Goal: Information Seeking & Learning: Learn about a topic

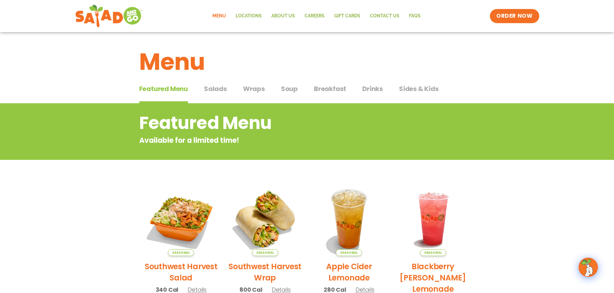
click at [368, 89] on span "Drinks" at bounding box center [372, 89] width 21 height 10
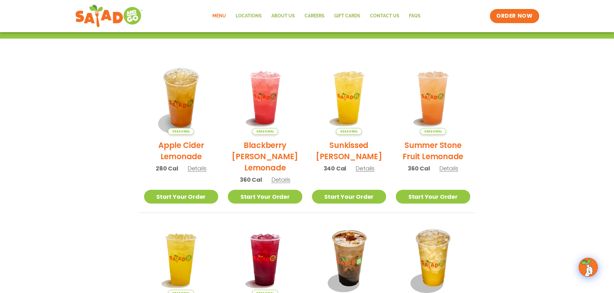
scroll to position [129, 0]
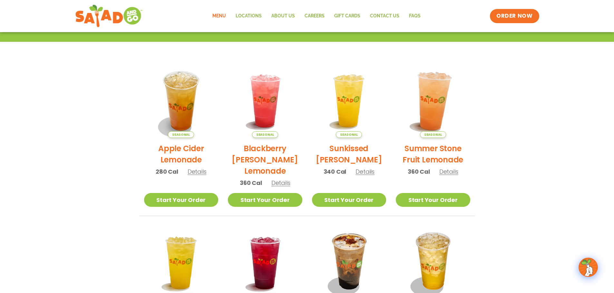
click at [435, 107] on img at bounding box center [432, 100] width 87 height 87
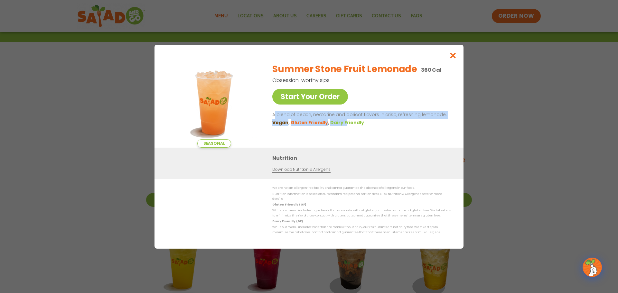
drag, startPoint x: 274, startPoint y: 116, endPoint x: 342, endPoint y: 122, distance: 67.9
click at [342, 122] on div "A blend of peach, nectarine and apricot flavors in crisp, refreshing lemonade. …" at bounding box center [361, 118] width 176 height 15
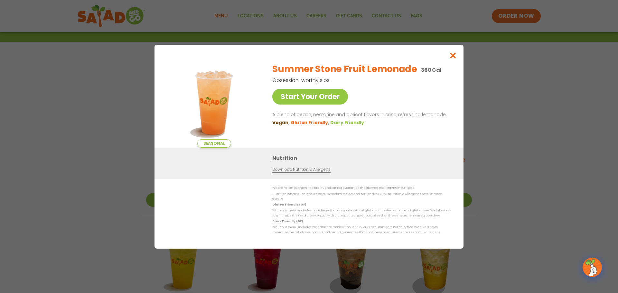
click at [388, 122] on ul "Vegan Gluten Friendly Dairy Friendly" at bounding box center [361, 122] width 176 height 7
drag, startPoint x: 278, startPoint y: 117, endPoint x: 380, endPoint y: 120, distance: 101.8
click at [380, 119] on p "A blend of peach, nectarine and apricot flavors in crisp, refreshing lemonade." at bounding box center [361, 115] width 176 height 8
click at [453, 59] on icon "Close modal" at bounding box center [453, 55] width 8 height 7
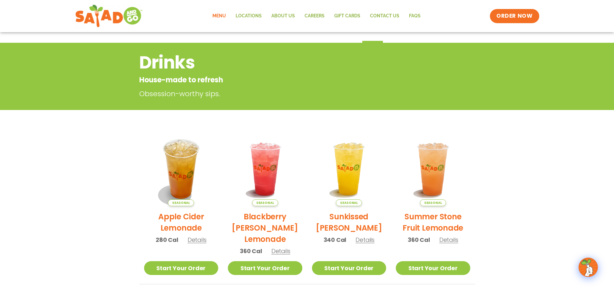
scroll to position [0, 0]
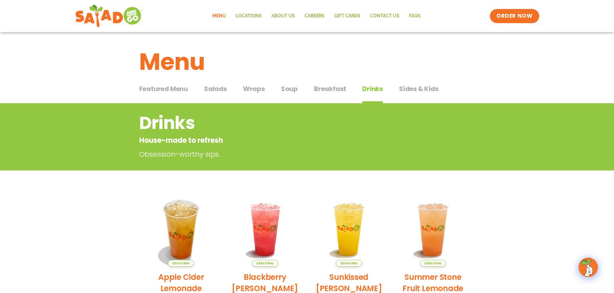
click at [206, 87] on span "Salads" at bounding box center [215, 89] width 23 height 10
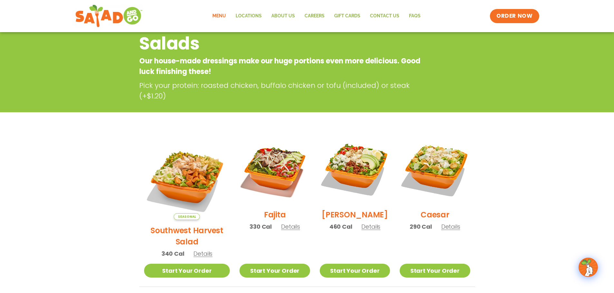
scroll to position [129, 0]
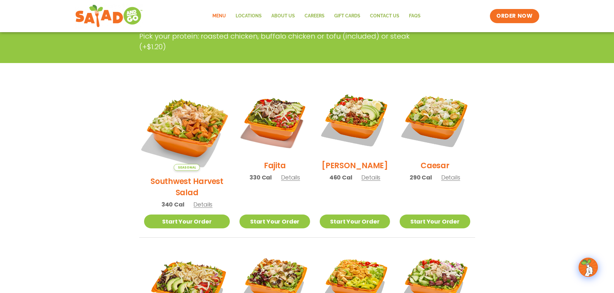
click at [174, 124] on img at bounding box center [186, 128] width 101 height 101
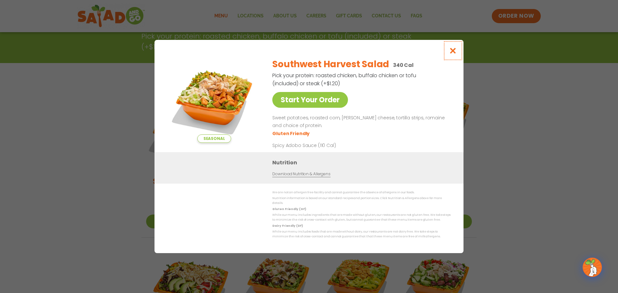
click at [454, 54] on icon "Close modal" at bounding box center [453, 50] width 8 height 7
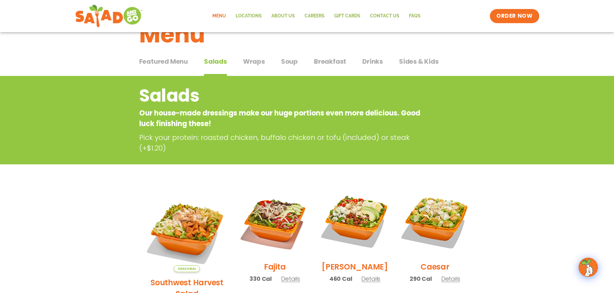
scroll to position [193, 0]
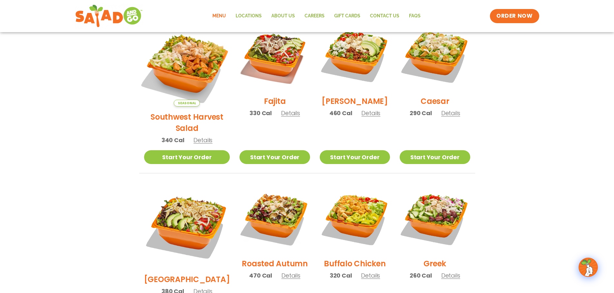
click at [193, 70] on img at bounding box center [186, 63] width 101 height 101
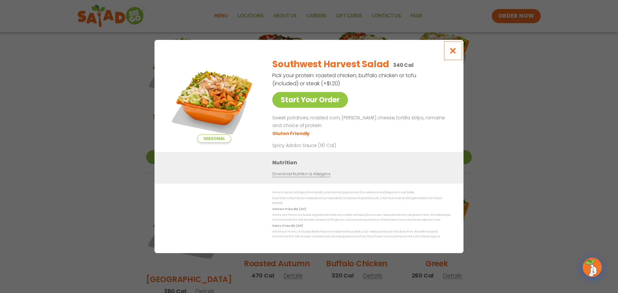
click at [457, 54] on icon "Close modal" at bounding box center [453, 50] width 8 height 7
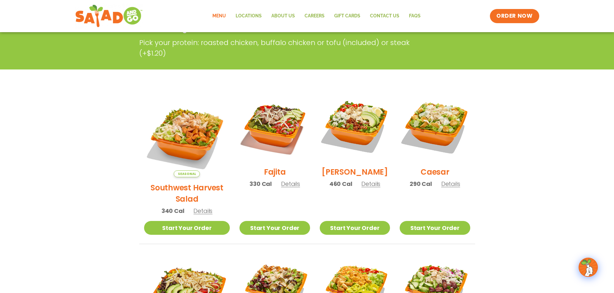
scroll to position [32, 0]
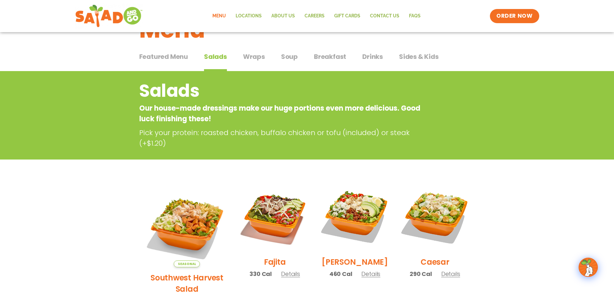
click at [289, 56] on span "Soup" at bounding box center [289, 57] width 17 height 10
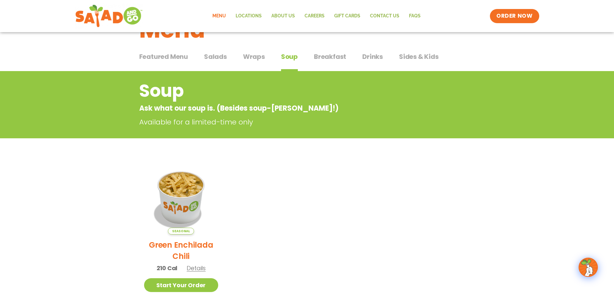
click at [369, 57] on span "Drinks" at bounding box center [372, 57] width 21 height 10
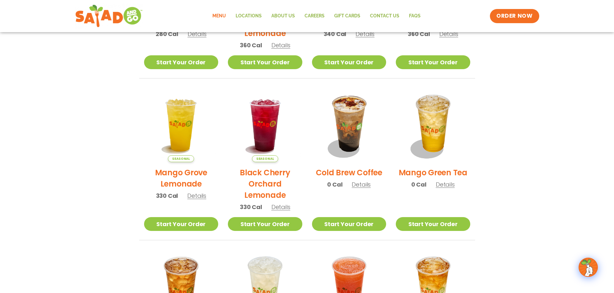
scroll to position [483, 0]
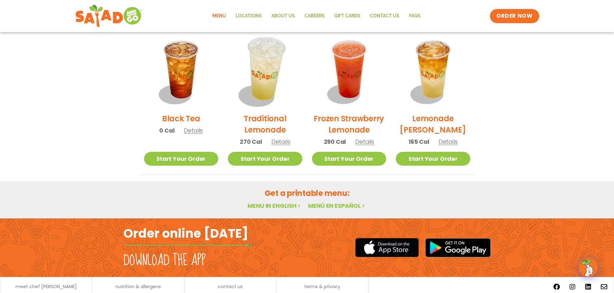
click at [276, 68] on img at bounding box center [264, 70] width 87 height 87
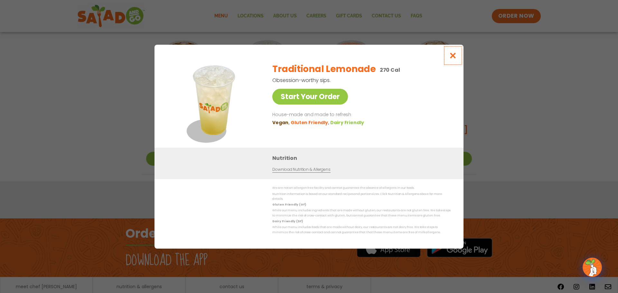
click at [455, 58] on icon "Close modal" at bounding box center [453, 55] width 8 height 7
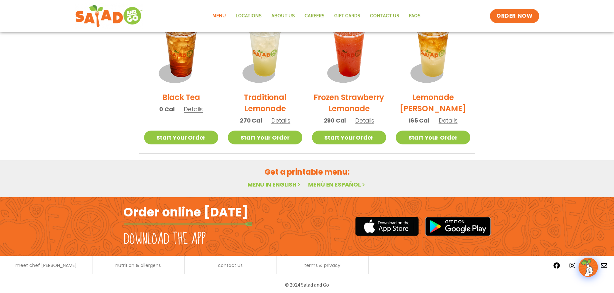
scroll to position [507, 0]
